Goal: Navigation & Orientation: Find specific page/section

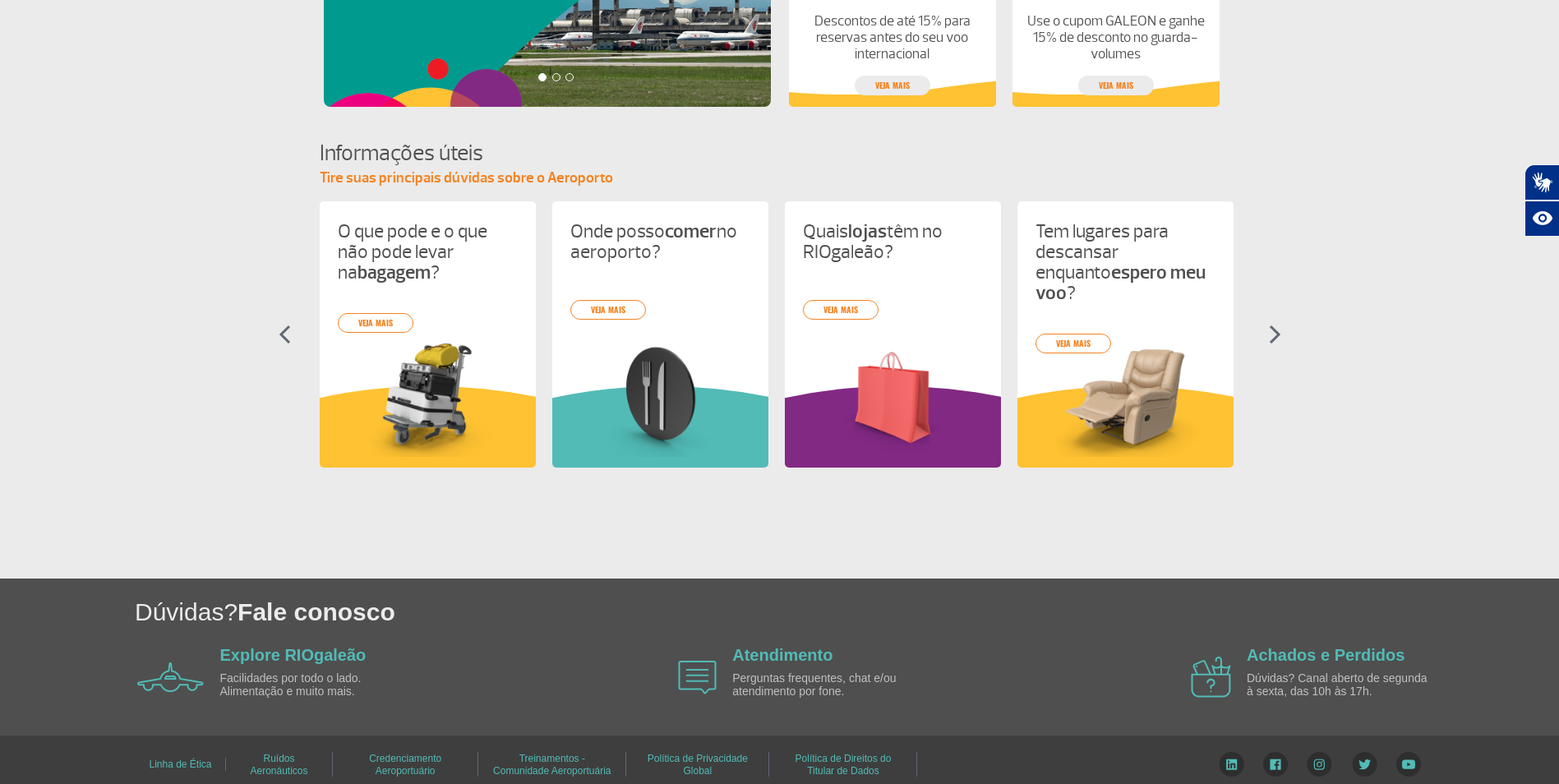
scroll to position [617, 0]
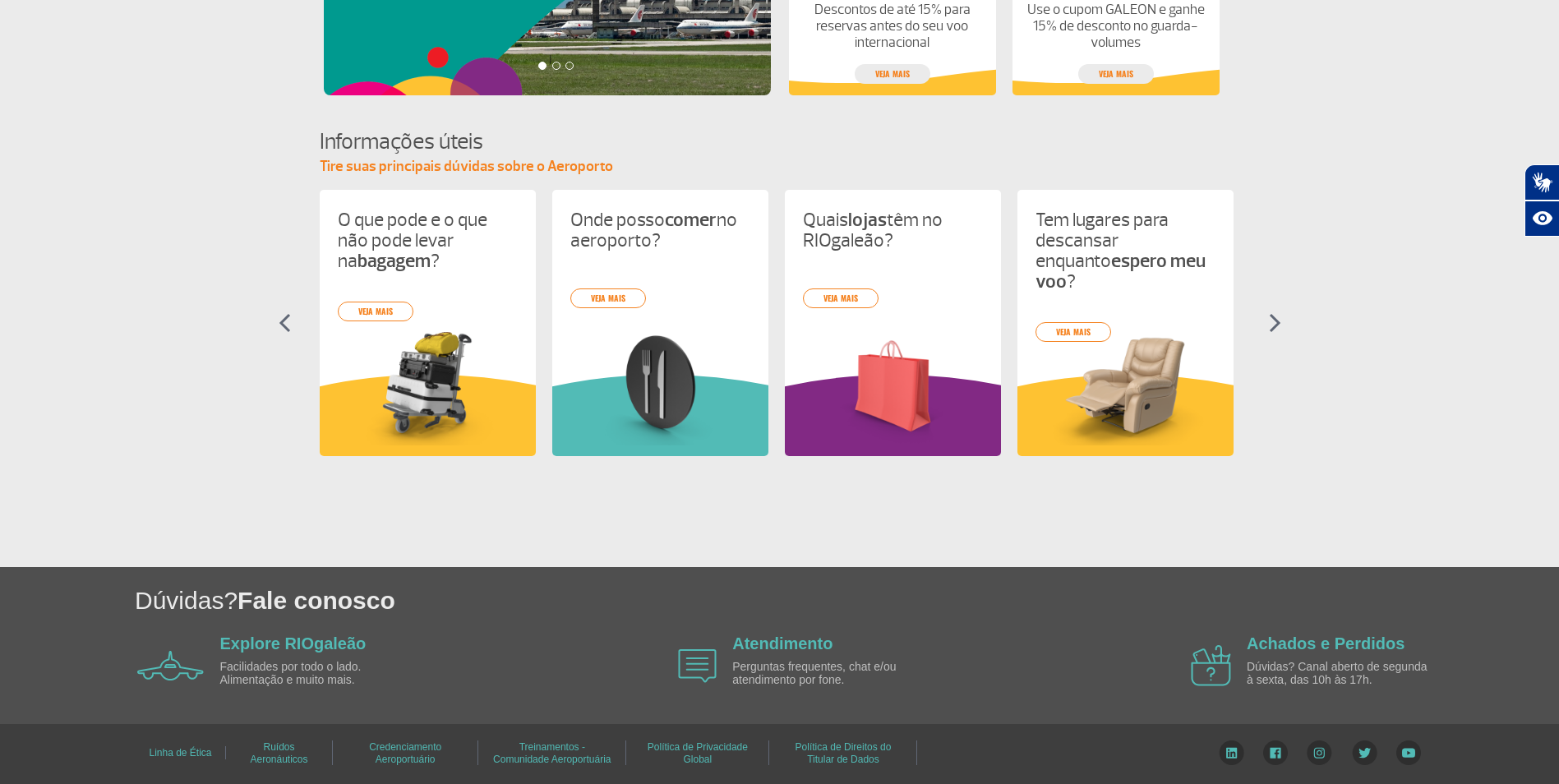
click at [1273, 329] on img at bounding box center [1276, 322] width 12 height 20
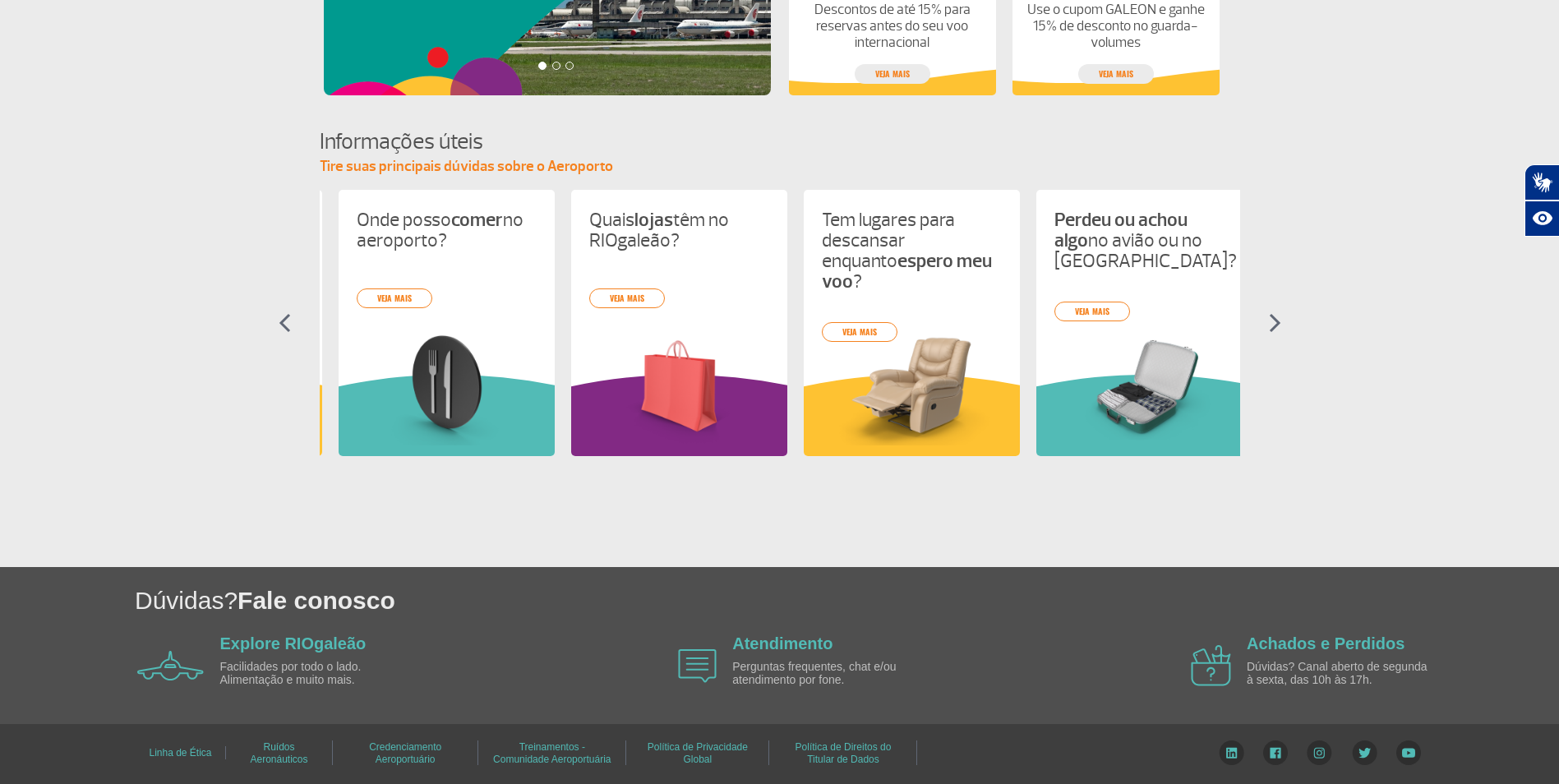
scroll to position [0, 233]
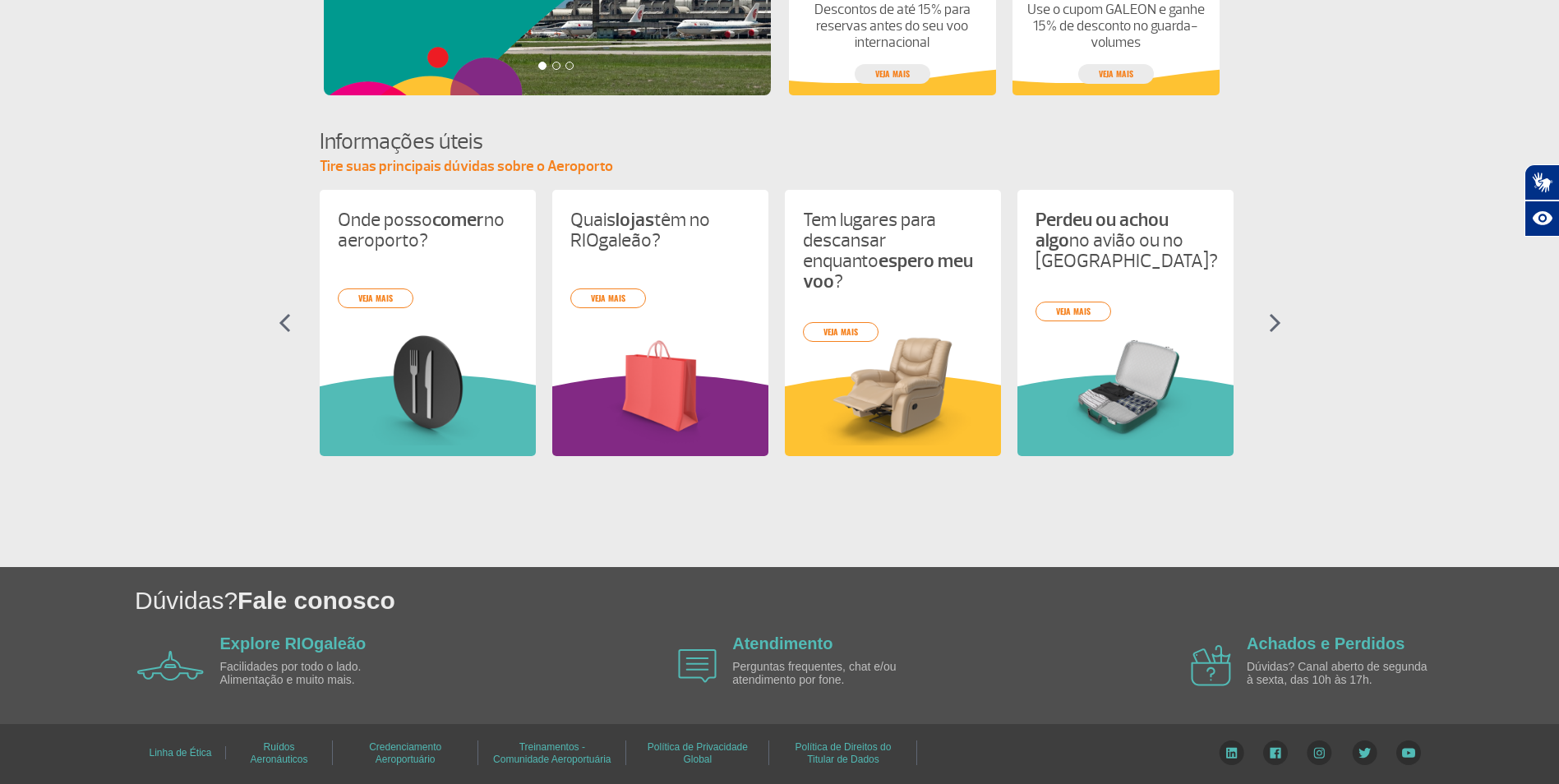
click at [1273, 329] on img at bounding box center [1276, 322] width 12 height 20
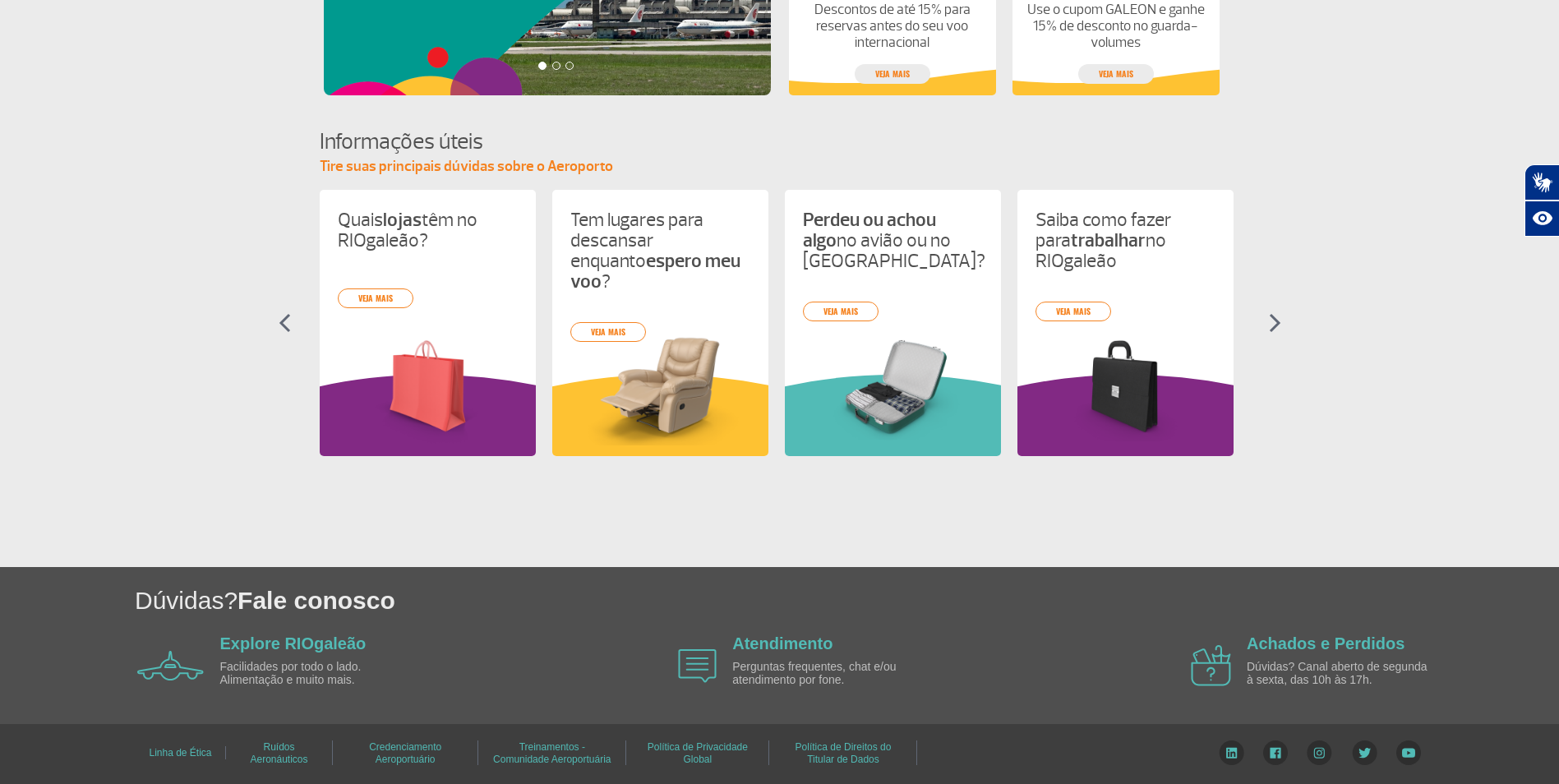
click at [1273, 329] on img at bounding box center [1276, 322] width 12 height 20
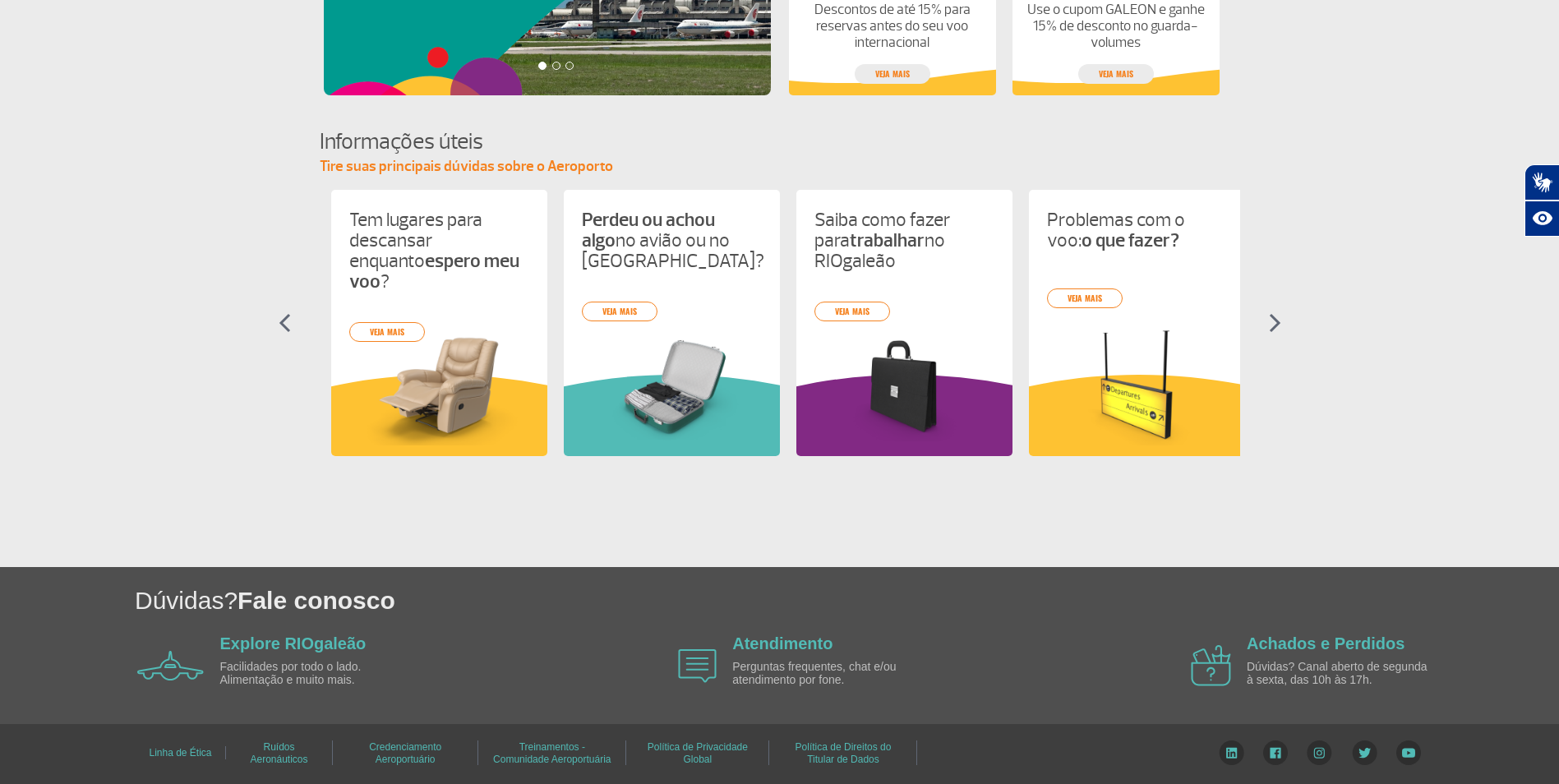
scroll to position [0, 698]
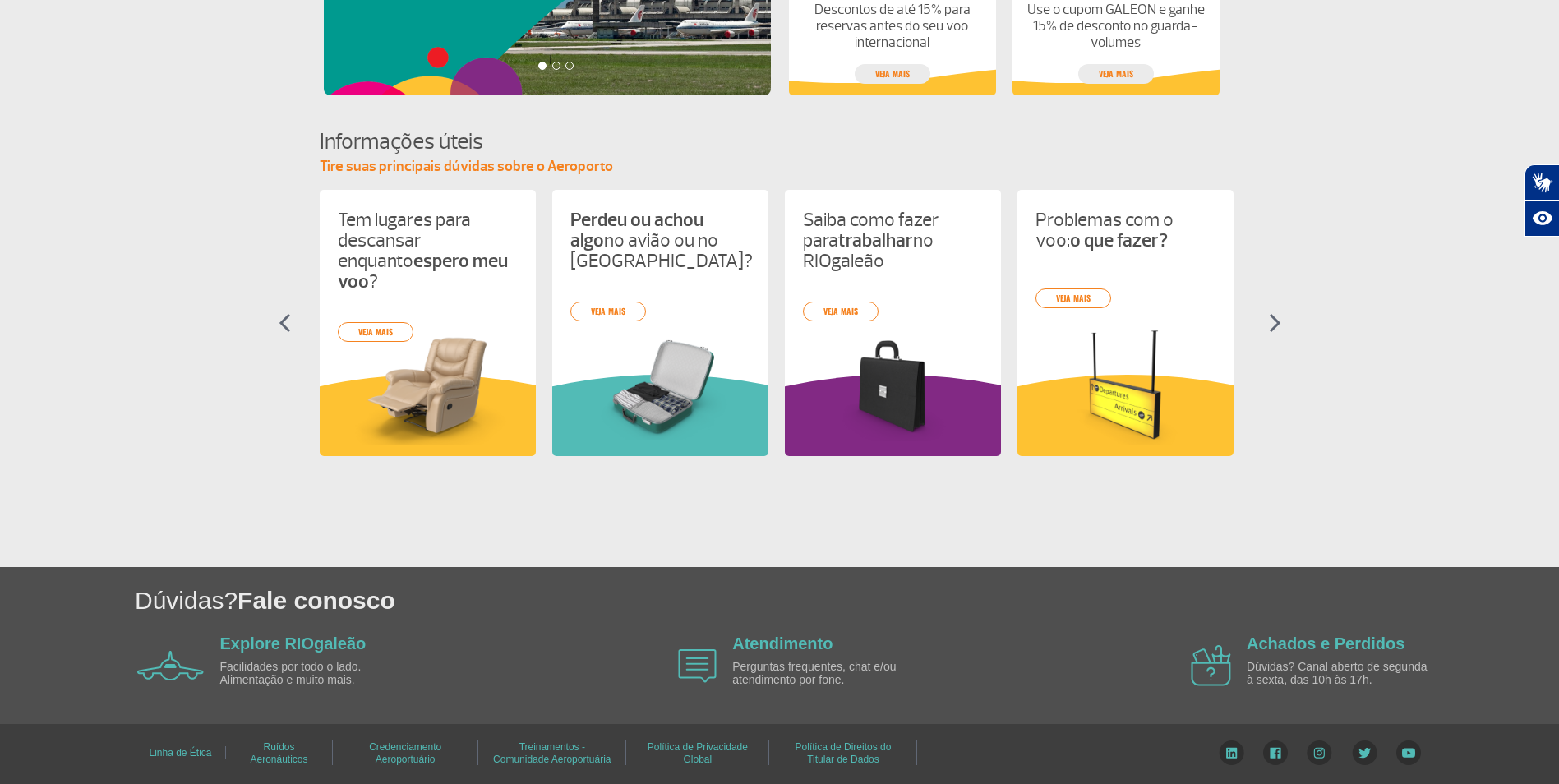
click at [1273, 329] on img at bounding box center [1276, 322] width 12 height 20
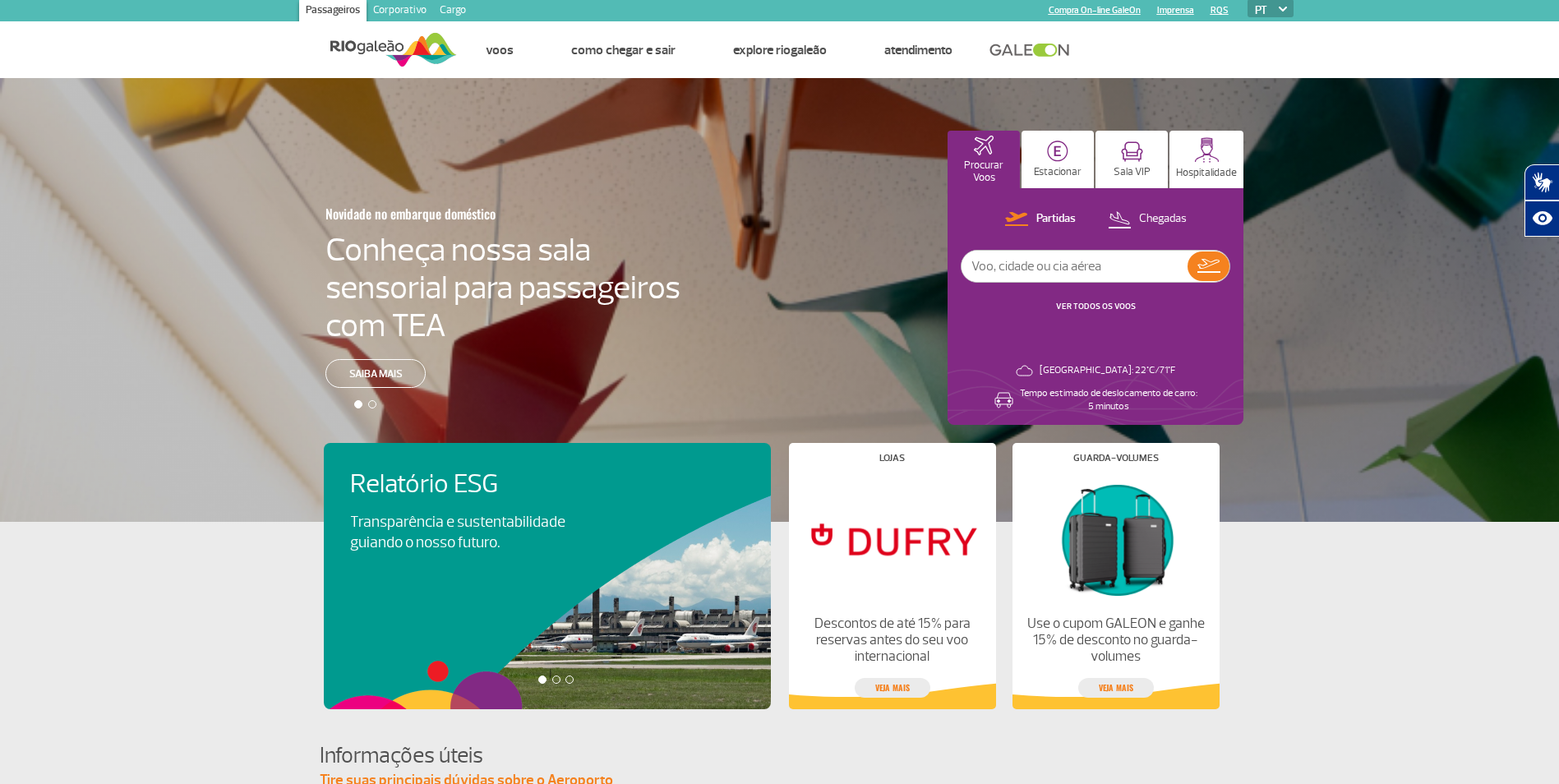
scroll to position [0, 0]
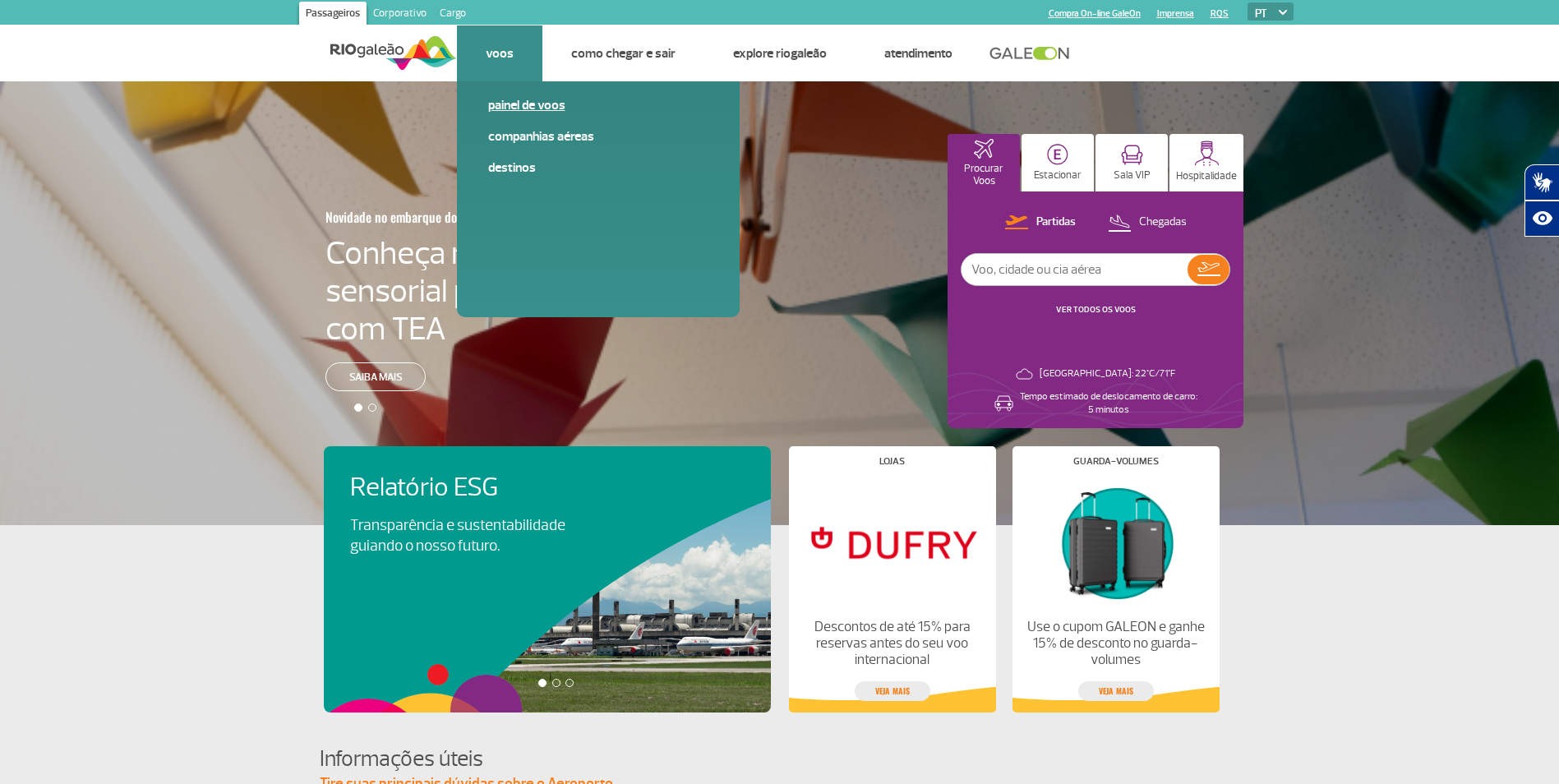
click at [510, 106] on link "Painel de voos" at bounding box center [598, 105] width 220 height 18
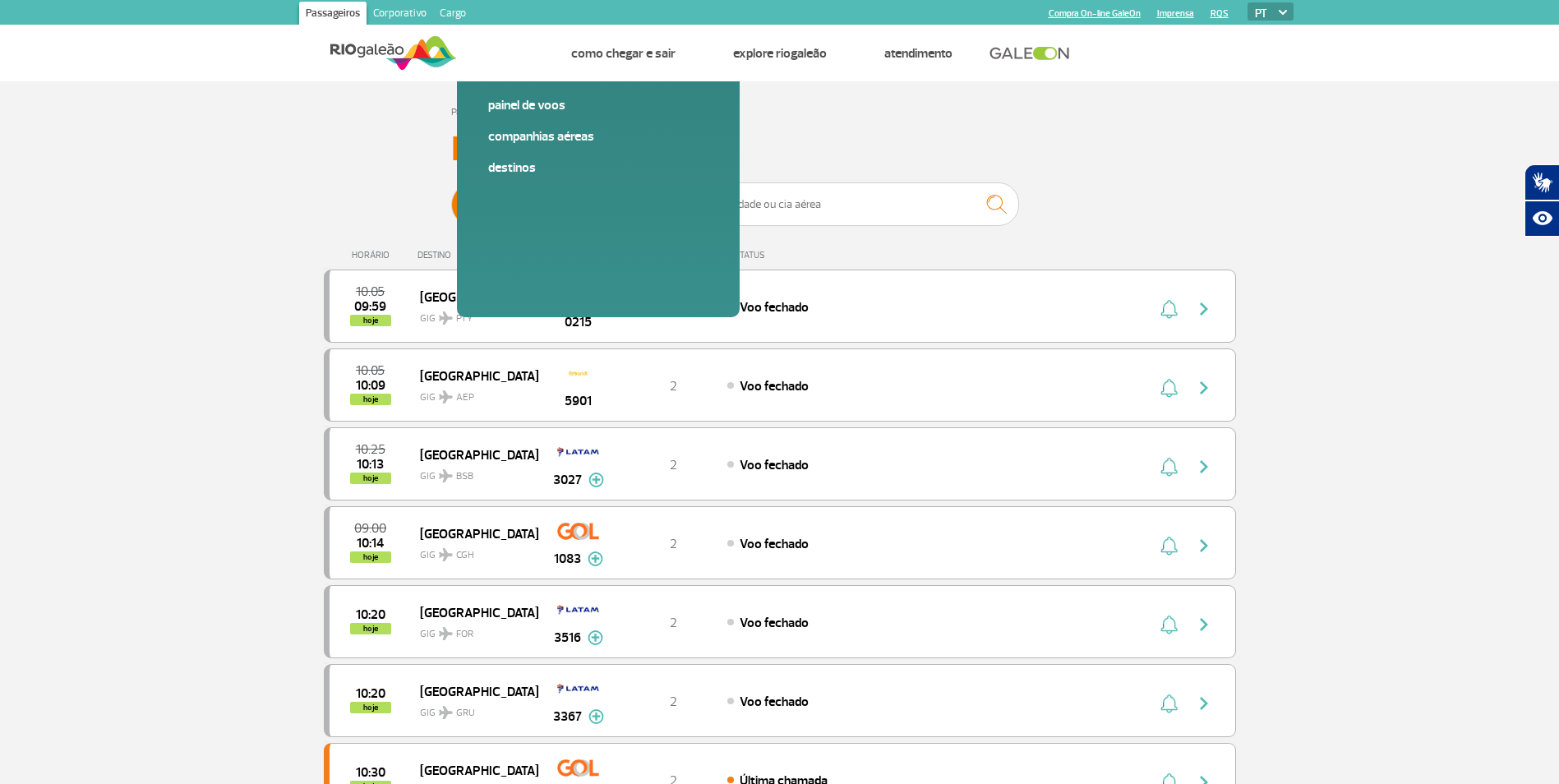
click at [449, 10] on link "Cargo" at bounding box center [452, 15] width 39 height 26
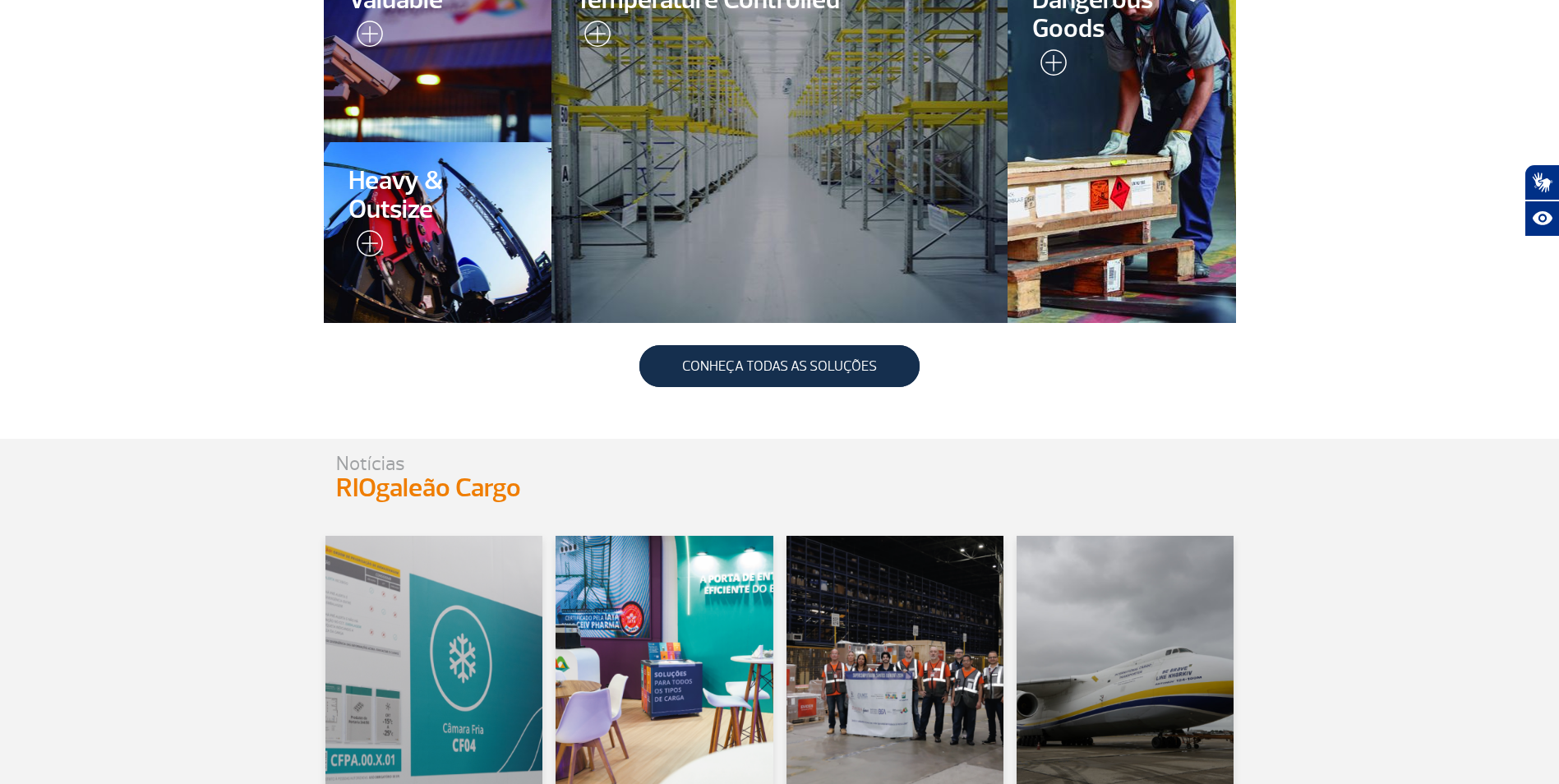
scroll to position [575, 0]
